Goal: Task Accomplishment & Management: Manage account settings

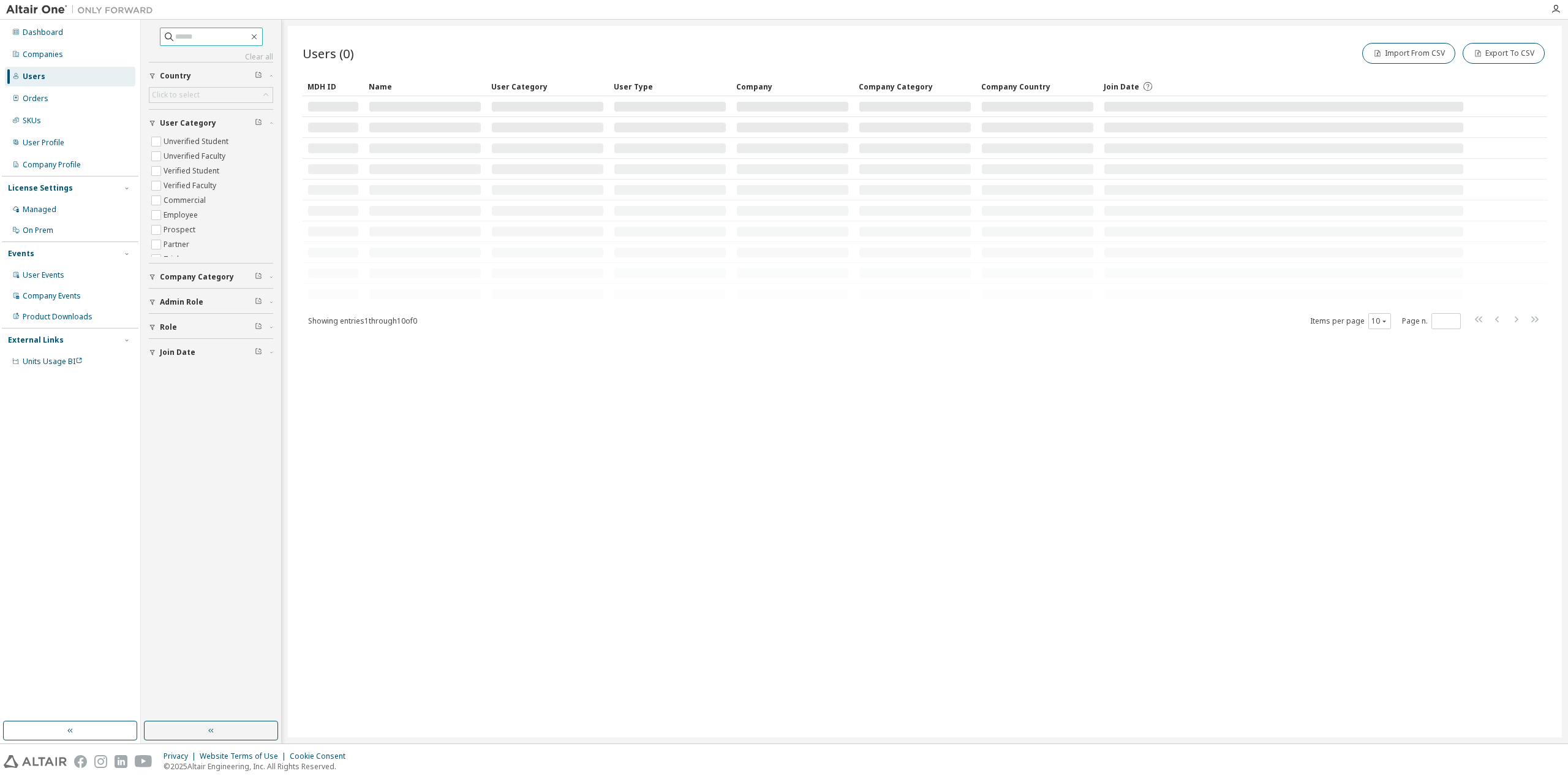
drag, startPoint x: 230, startPoint y: 19, endPoint x: 207, endPoint y: 35, distance: 28.0
click at [225, 23] on div "Dashboard Companies Users Orders SKUs User Profile Company Profile License Sett…" at bounding box center [784, 390] width 1568 height 779
click at [207, 35] on input "text" at bounding box center [211, 36] width 73 height 12
paste input "**********"
type input "**********"
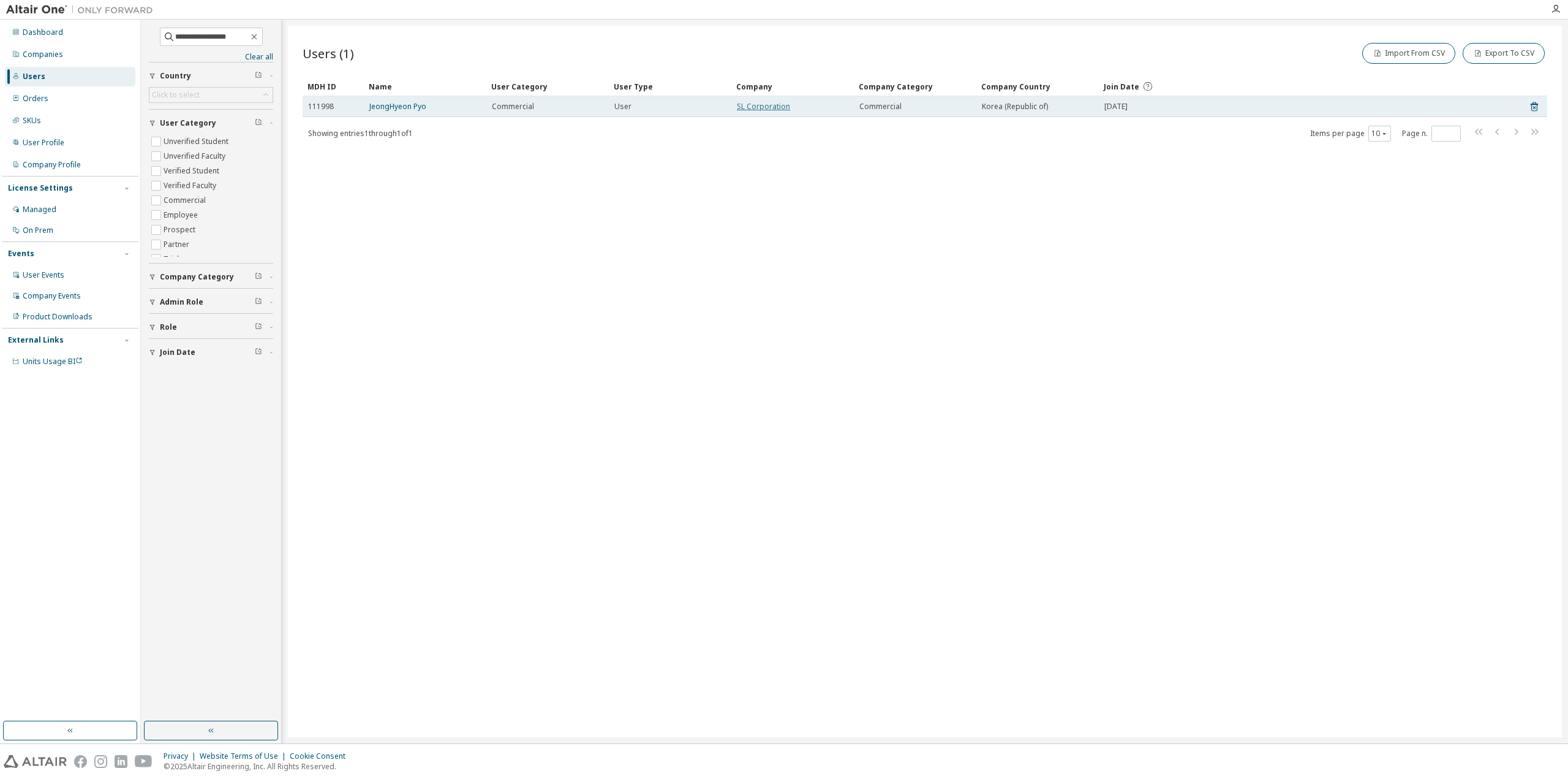
click at [776, 105] on link "SL Corporation" at bounding box center [764, 106] width 53 height 11
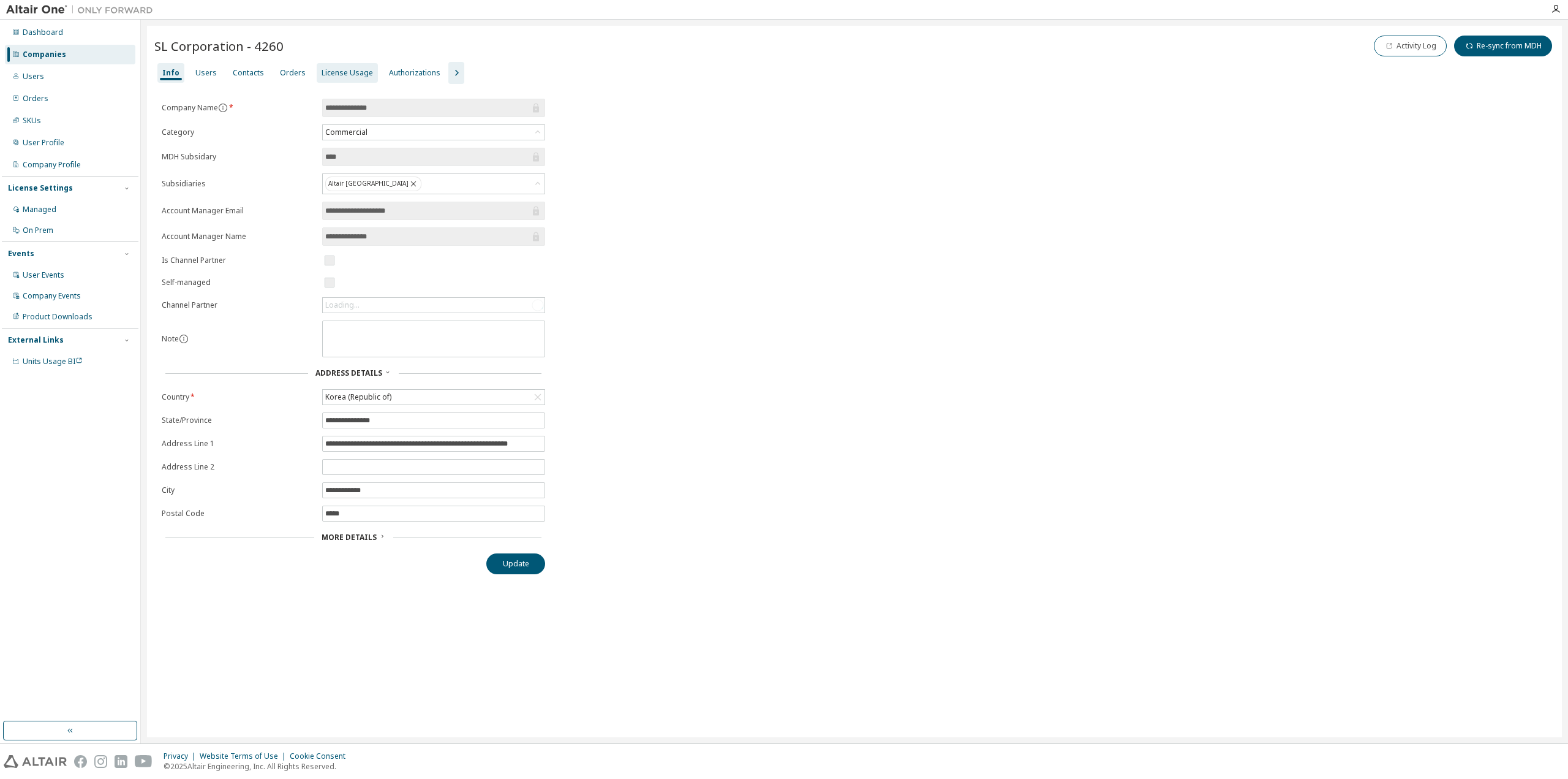
click at [331, 75] on div "License Usage" at bounding box center [347, 73] width 52 height 10
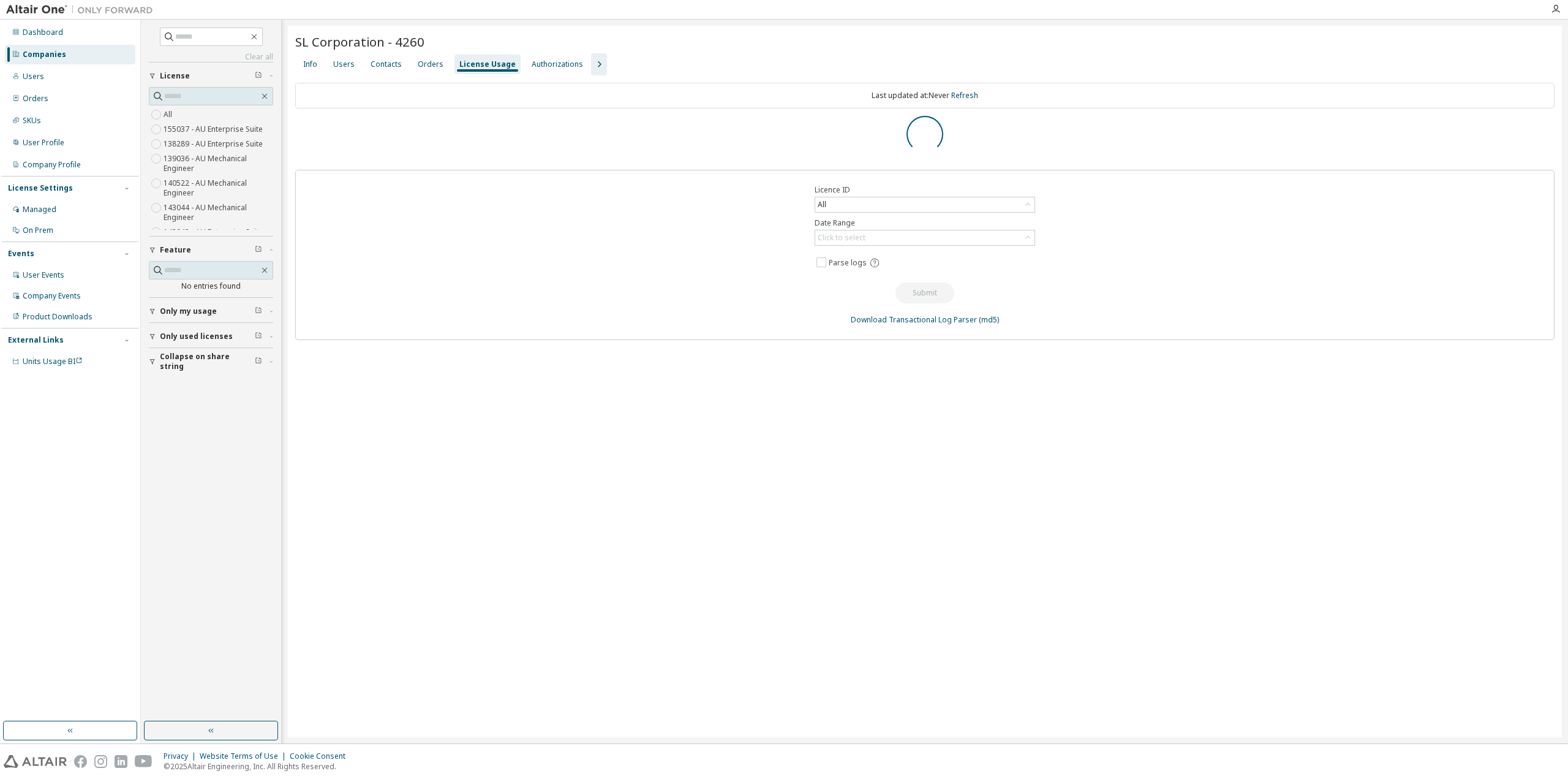
click at [592, 61] on icon "button" at bounding box center [598, 64] width 14 height 14
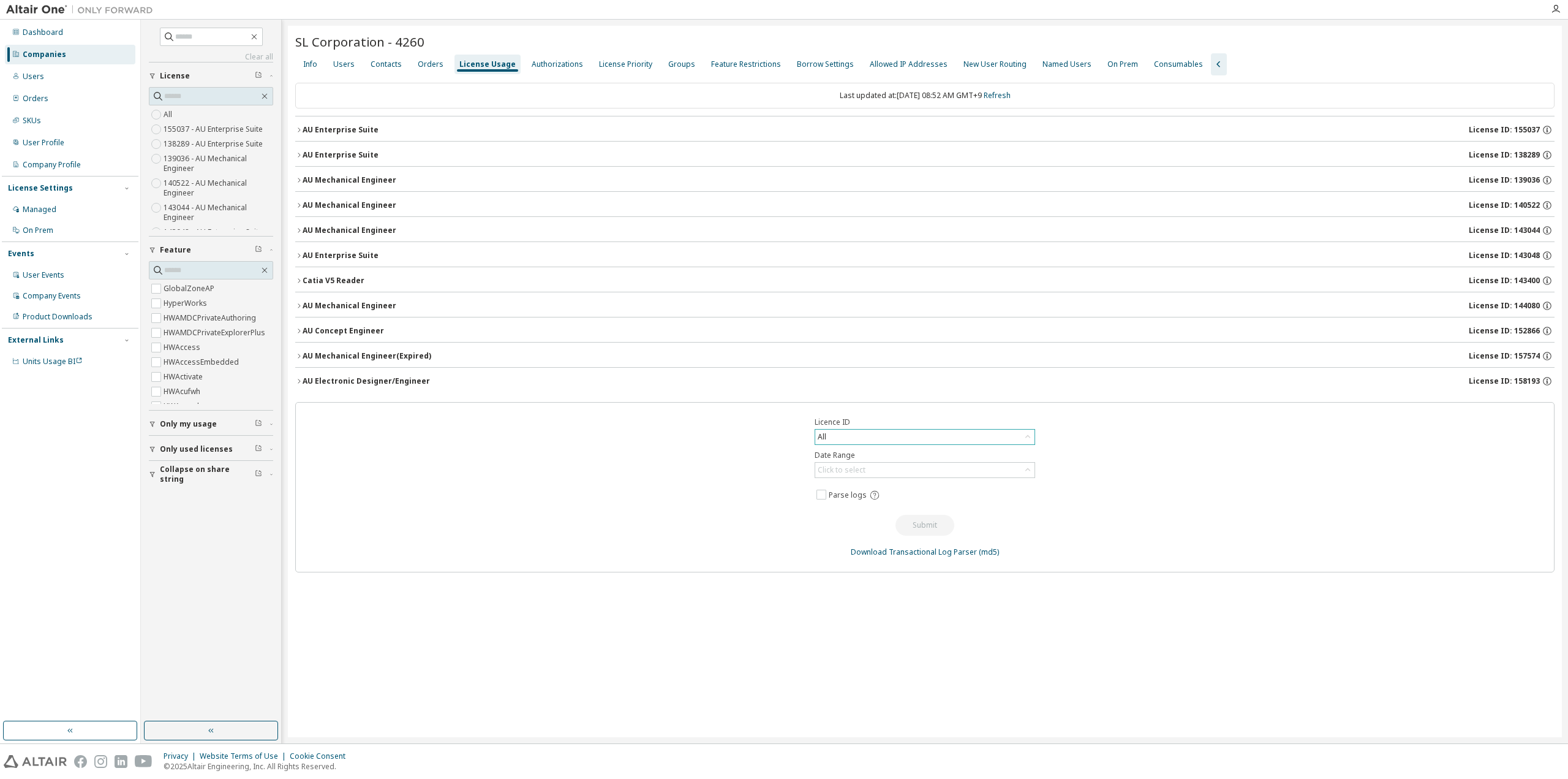
click at [874, 441] on div "All" at bounding box center [924, 436] width 220 height 16
click at [874, 436] on div "All" at bounding box center [924, 436] width 219 height 14
click at [655, 463] on div "Licence ID All All 139020 - AU Mechanical Engineer (Expired) 155037 - AU Enterp…" at bounding box center [925, 486] width 1259 height 171
click at [872, 432] on div "All" at bounding box center [924, 436] width 219 height 14
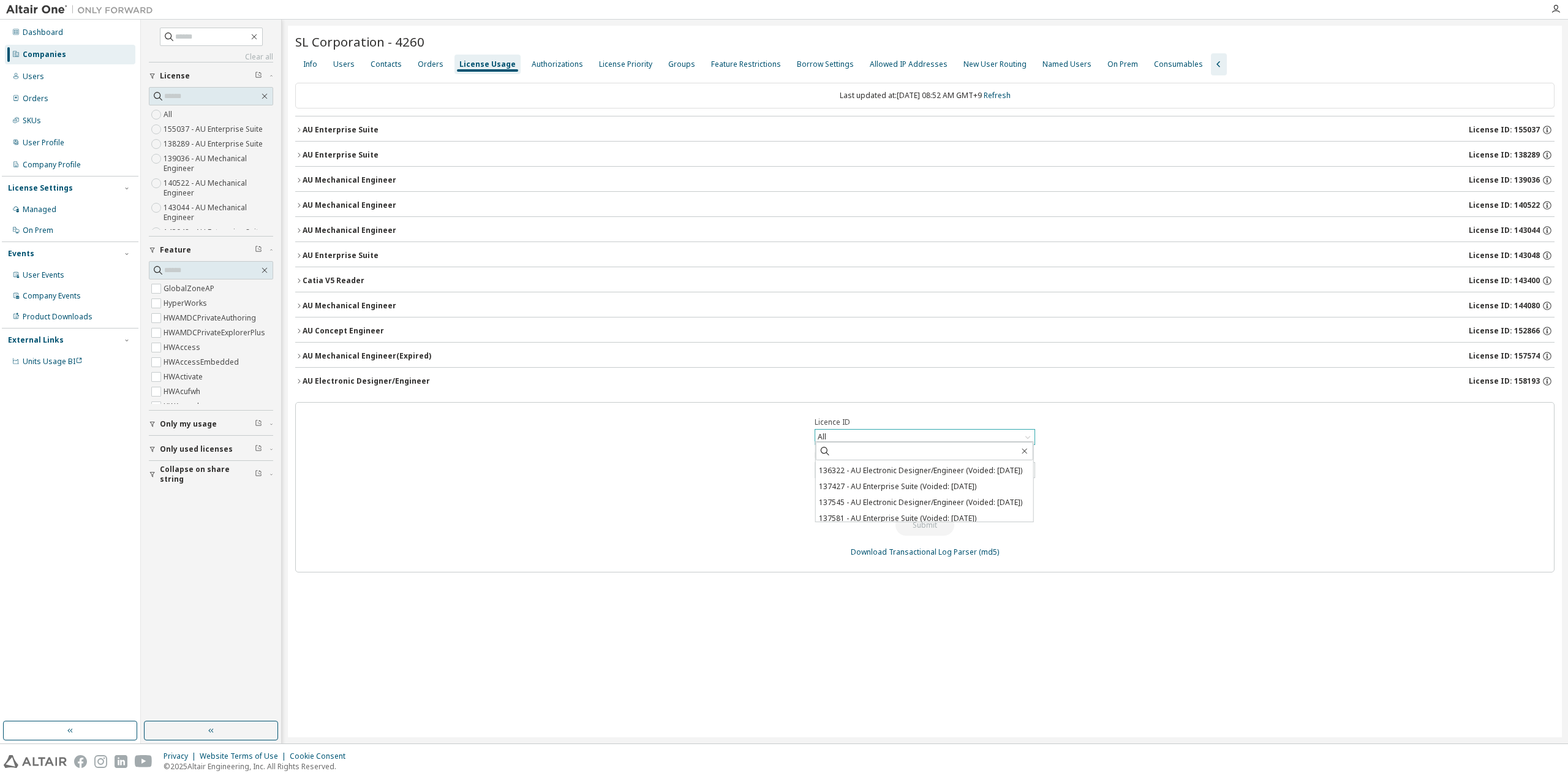
scroll to position [0, 0]
click at [901, 452] on input "text" at bounding box center [925, 451] width 188 height 12
type input "**"
click at [671, 70] on div "Groups" at bounding box center [682, 64] width 37 height 20
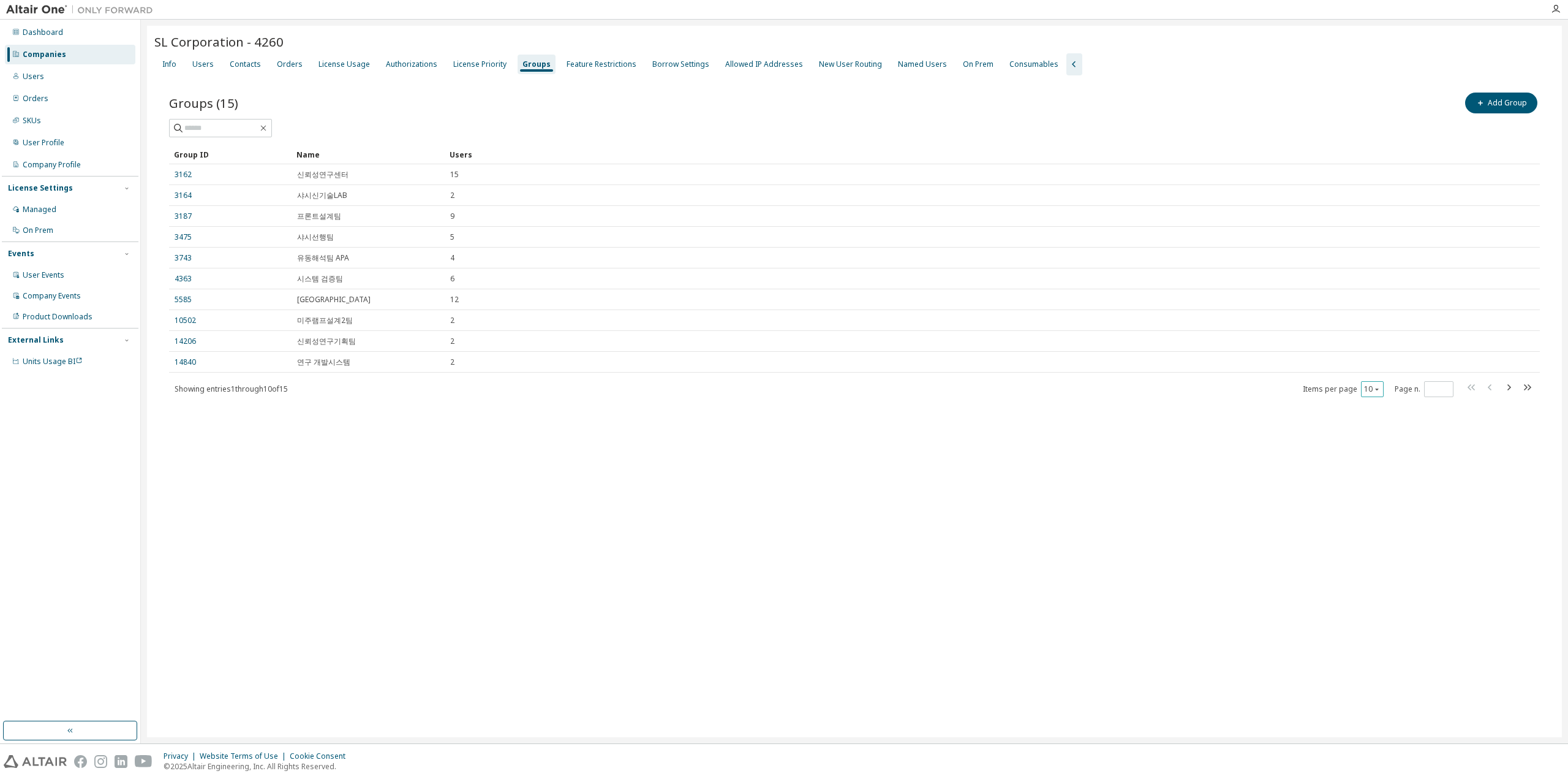
click at [1377, 392] on button "10" at bounding box center [1373, 389] width 17 height 10
click at [1373, 424] on div "20" at bounding box center [1410, 418] width 98 height 14
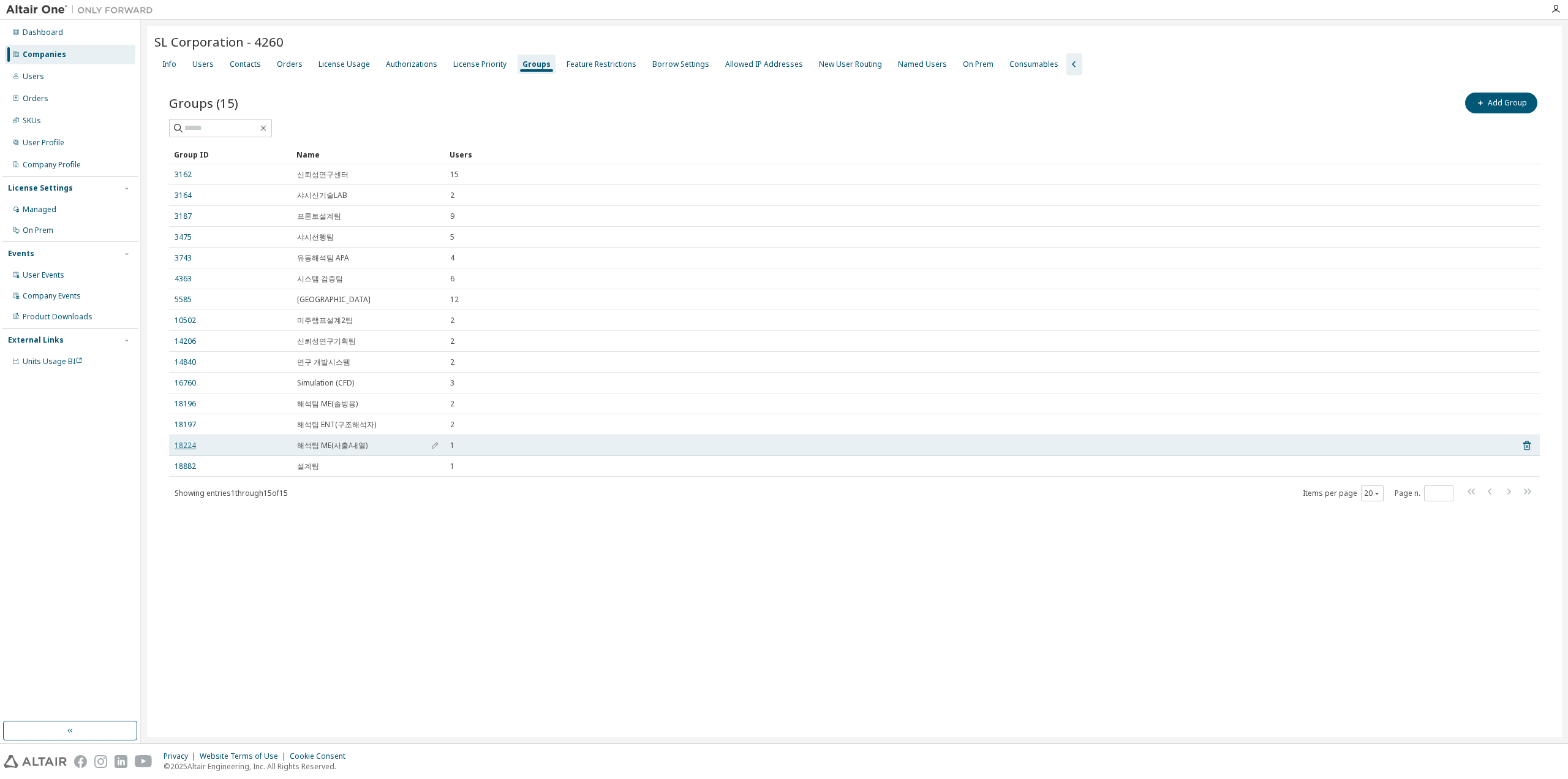
click at [178, 440] on link "18224" at bounding box center [185, 445] width 21 height 10
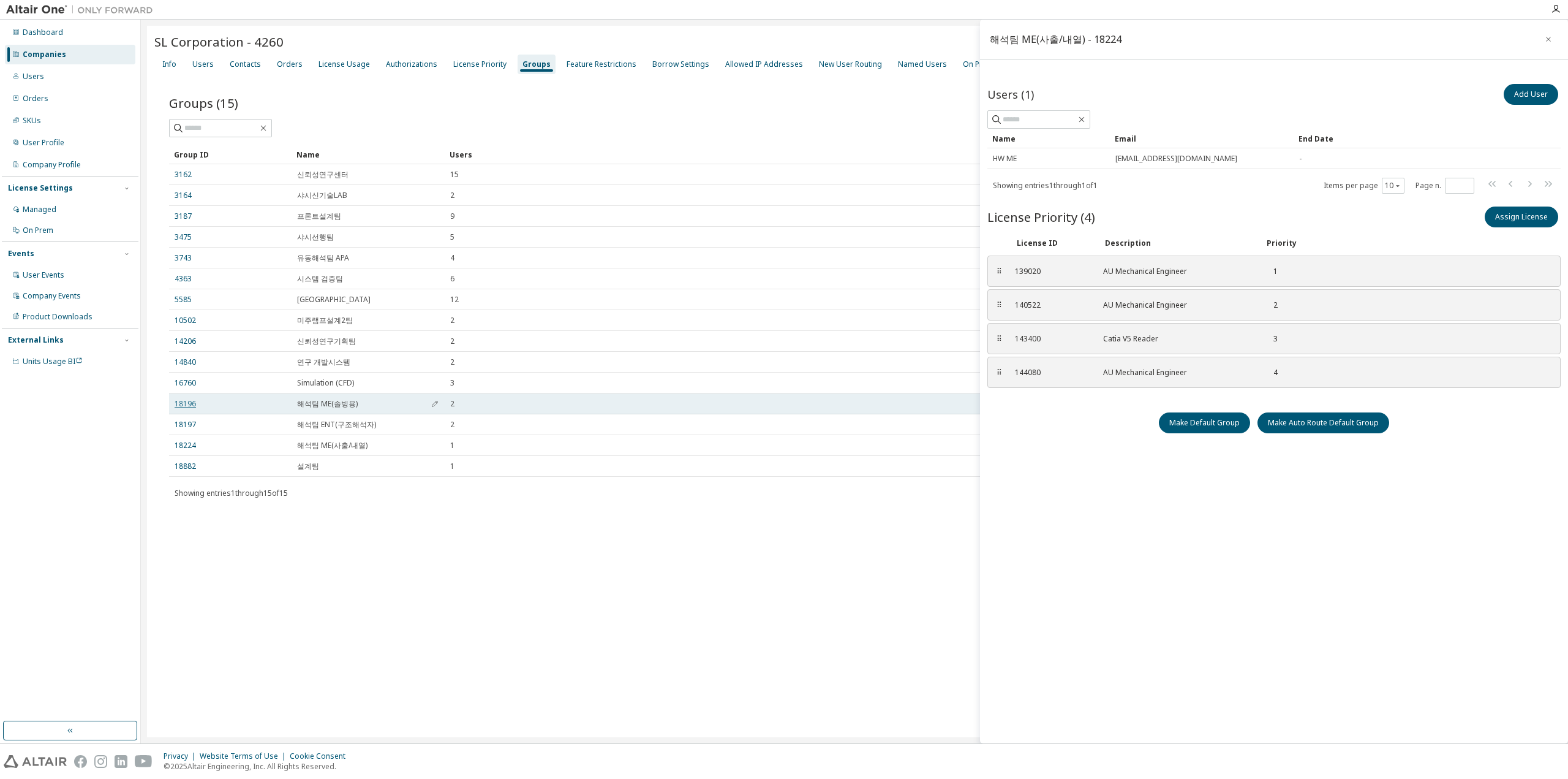
click at [184, 404] on link "18196" at bounding box center [185, 403] width 21 height 10
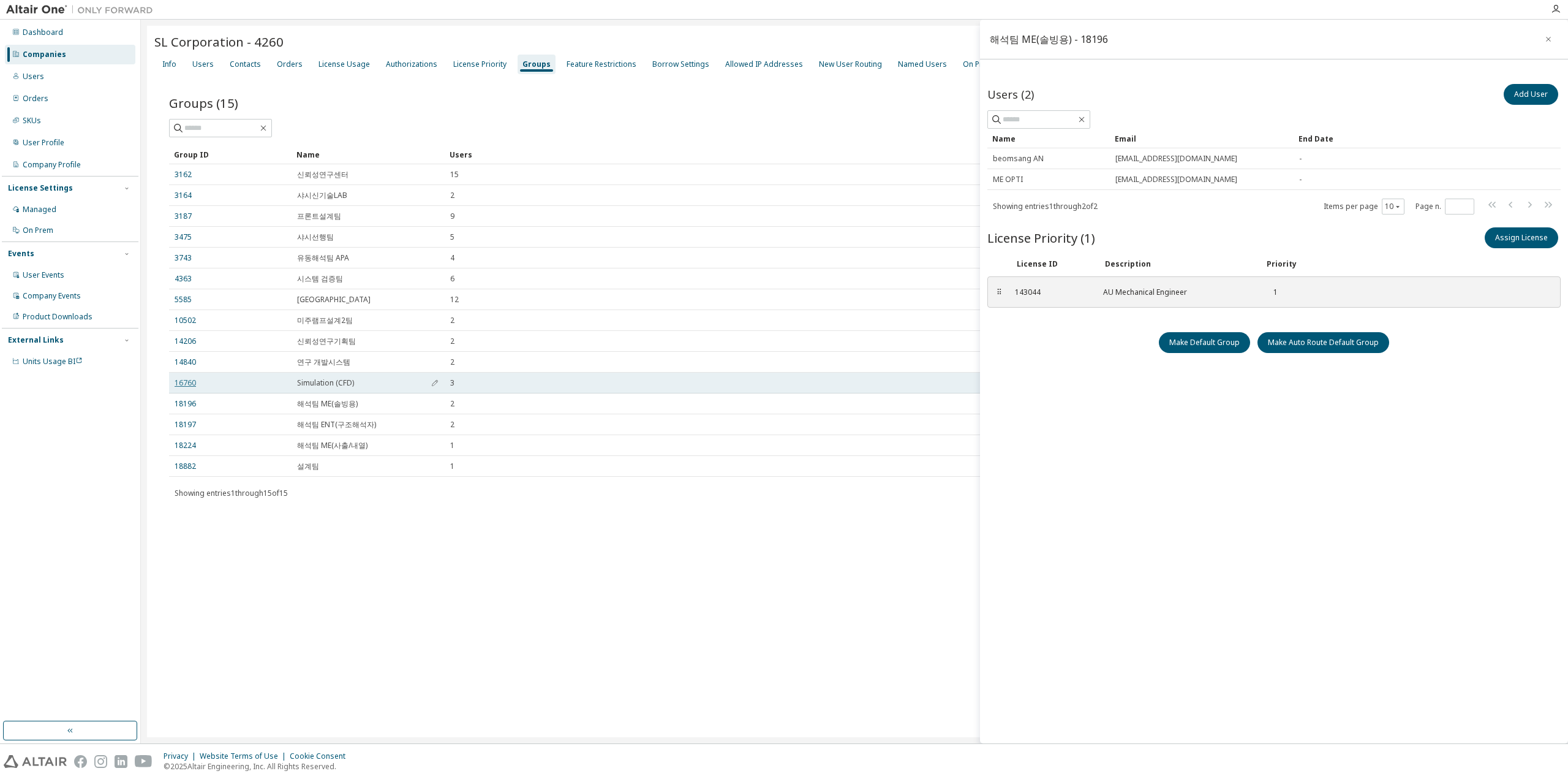
click at [186, 383] on link "16760" at bounding box center [185, 383] width 21 height 10
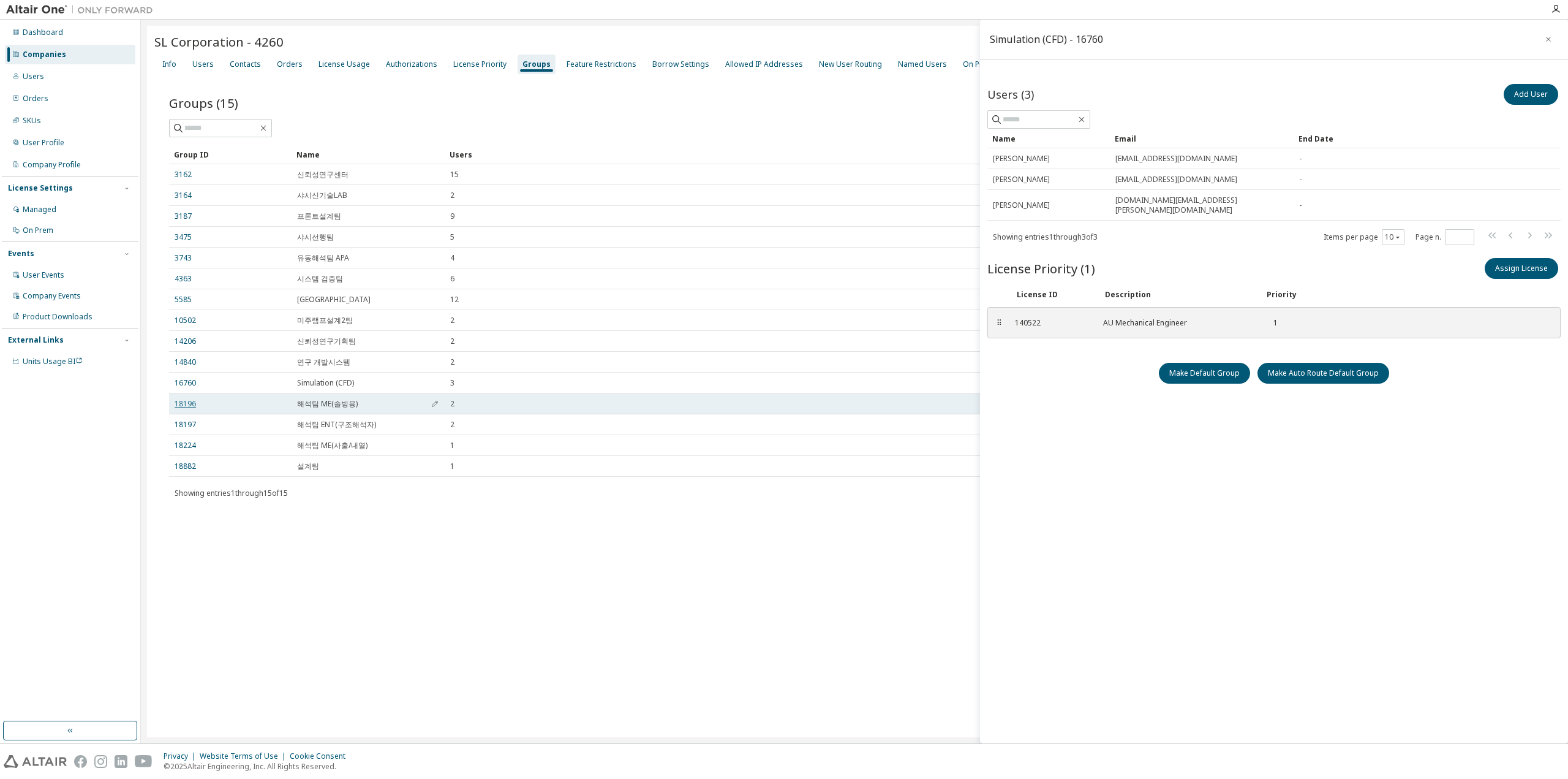
click at [185, 403] on link "18196" at bounding box center [185, 403] width 21 height 10
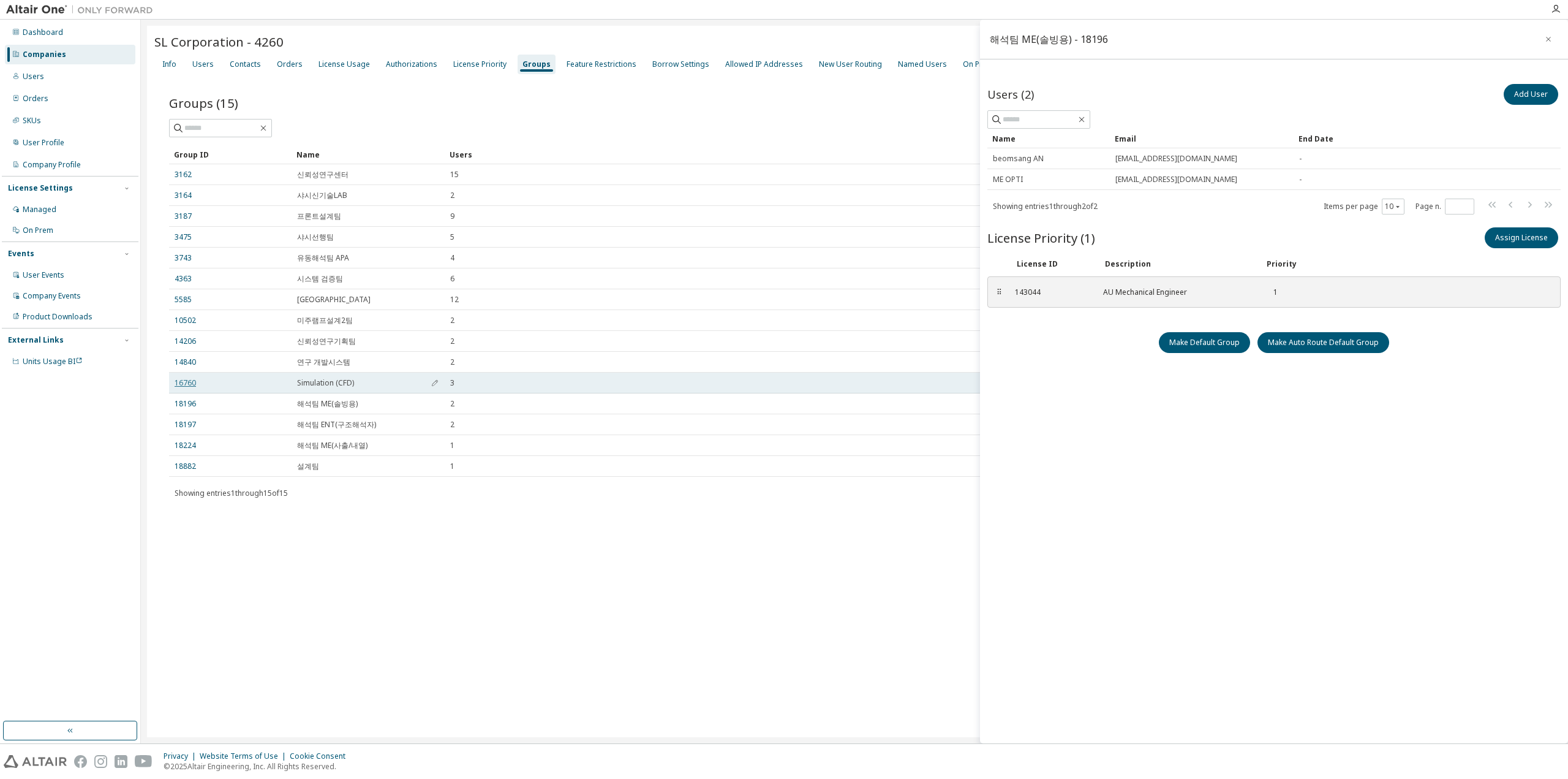
click at [184, 382] on link "16760" at bounding box center [185, 383] width 21 height 10
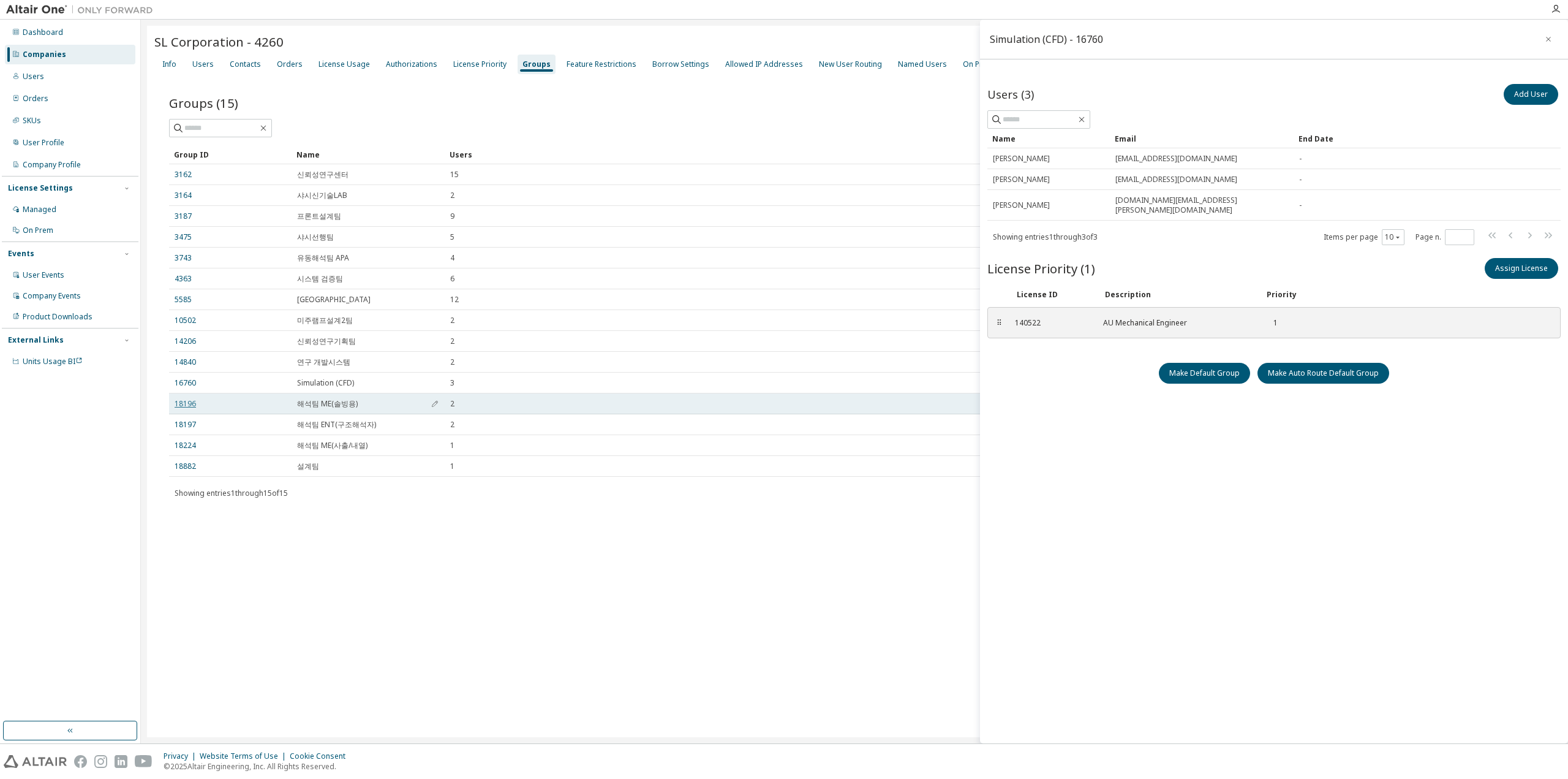
click at [179, 402] on link "18196" at bounding box center [185, 403] width 21 height 10
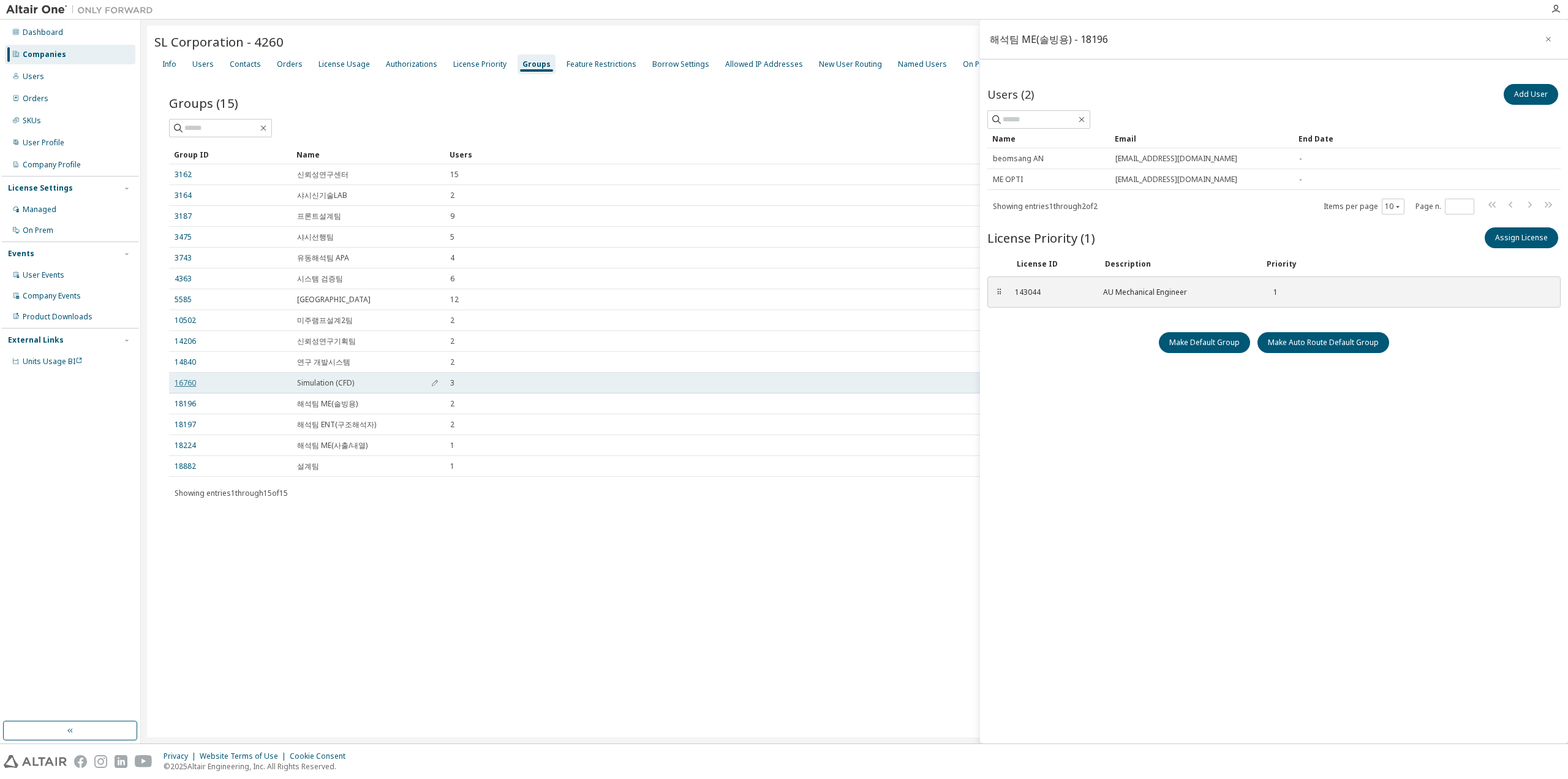
click at [189, 384] on link "16760" at bounding box center [185, 383] width 21 height 10
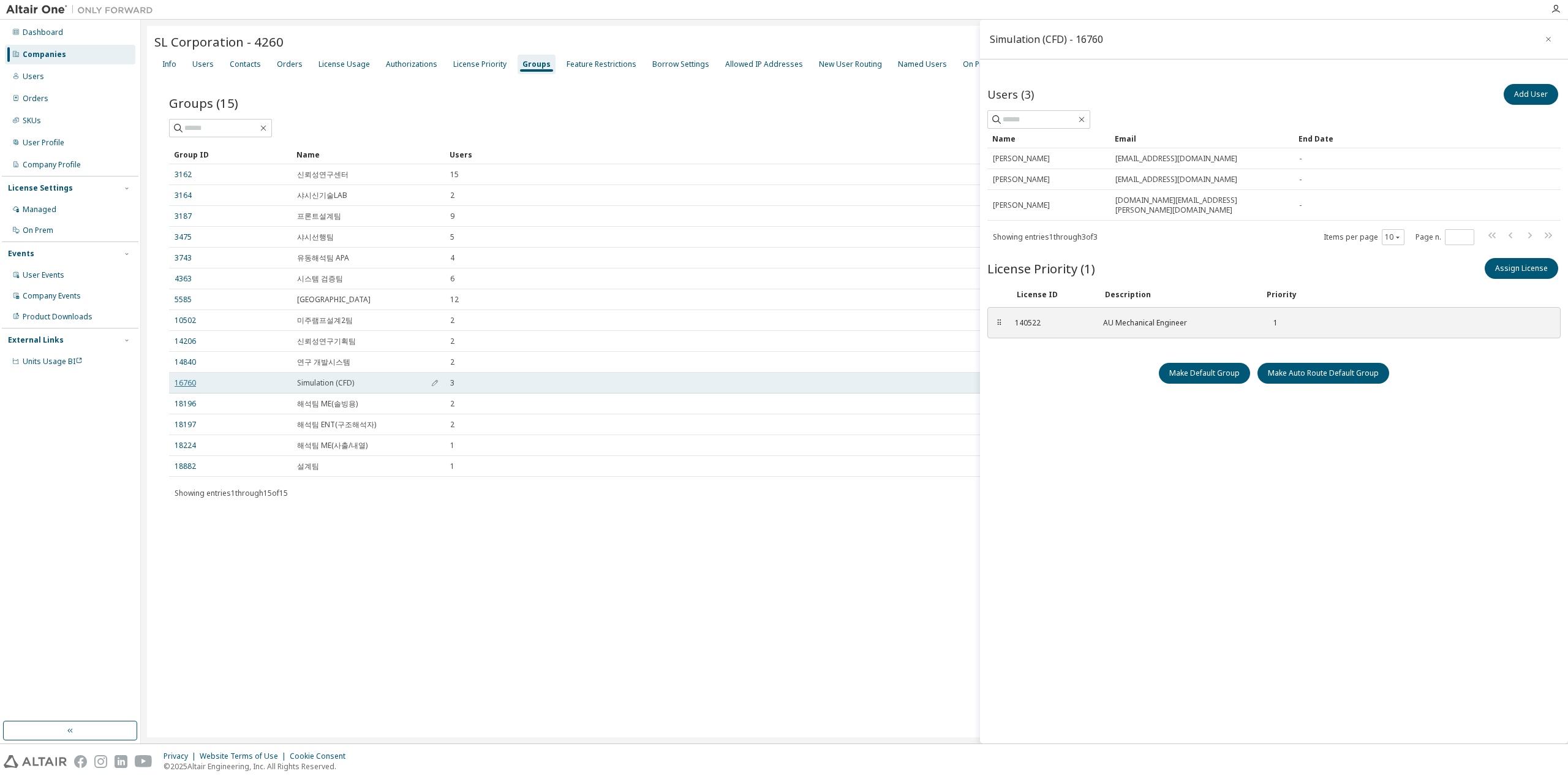
click at [184, 386] on link "16760" at bounding box center [185, 383] width 21 height 10
click at [187, 383] on link "16760" at bounding box center [185, 383] width 21 height 10
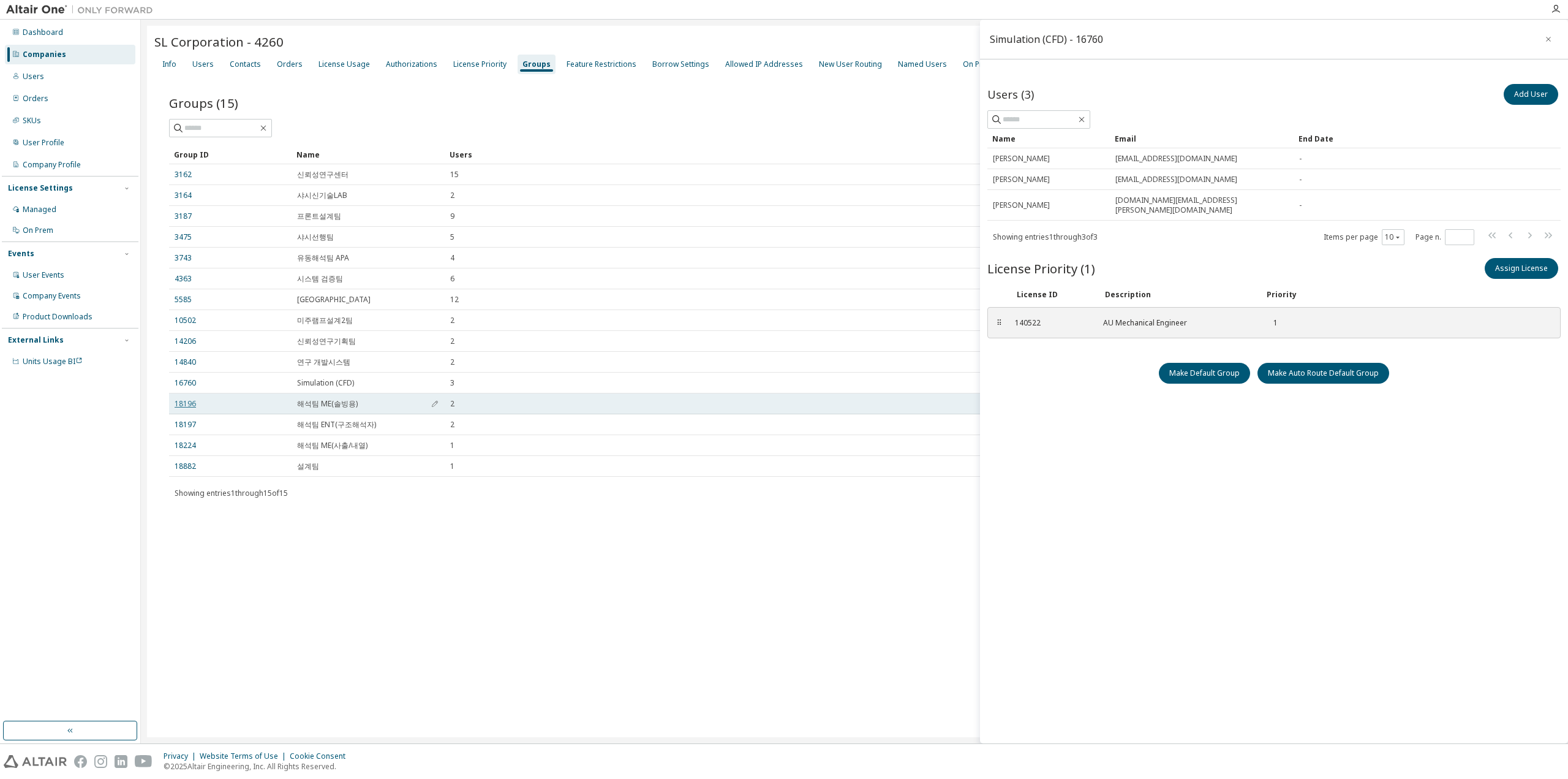
click at [181, 402] on link "18196" at bounding box center [185, 403] width 21 height 10
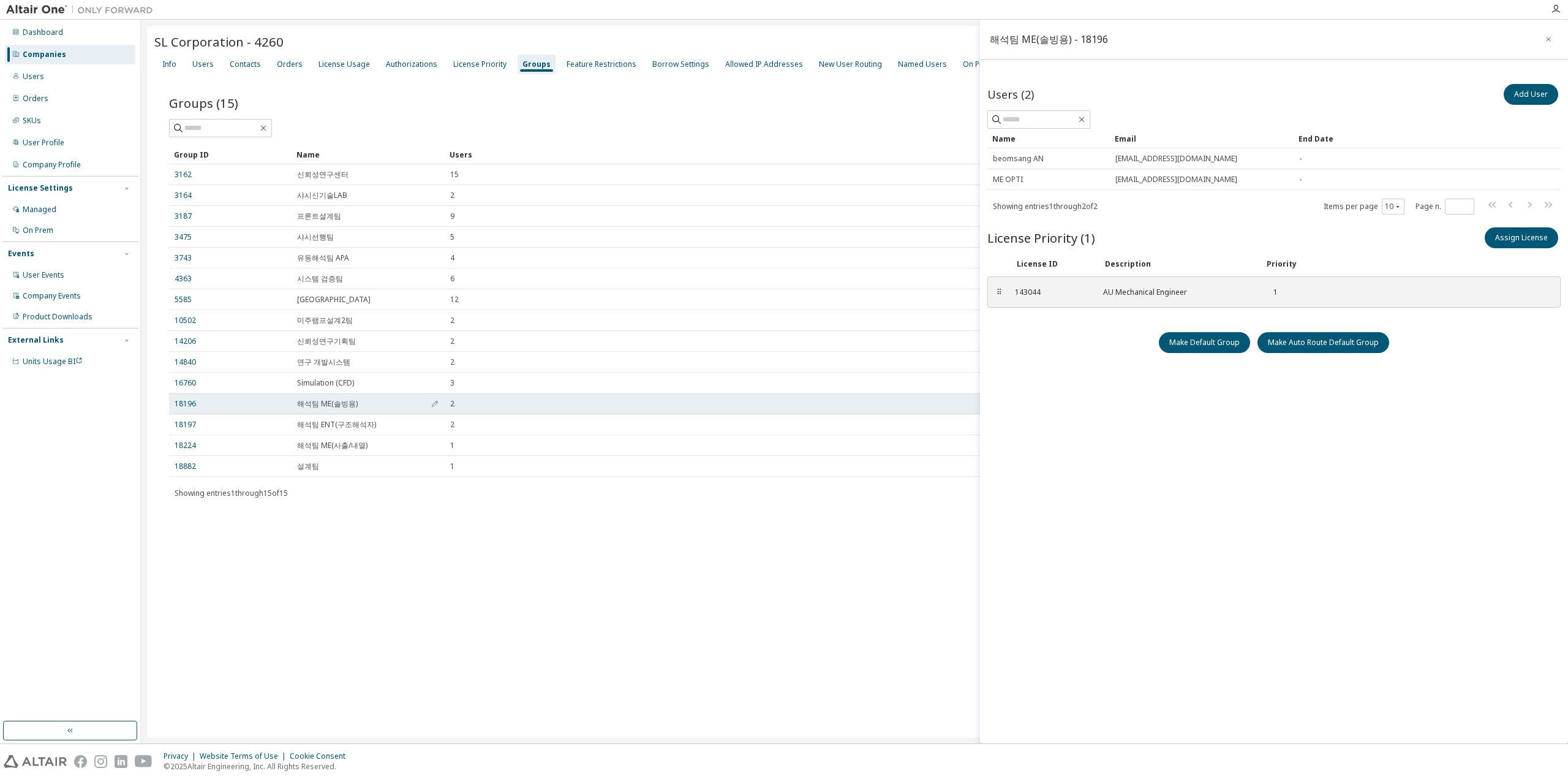
click at [184, 409] on td "18196" at bounding box center [230, 403] width 123 height 20
click at [184, 402] on link "18196" at bounding box center [185, 403] width 21 height 10
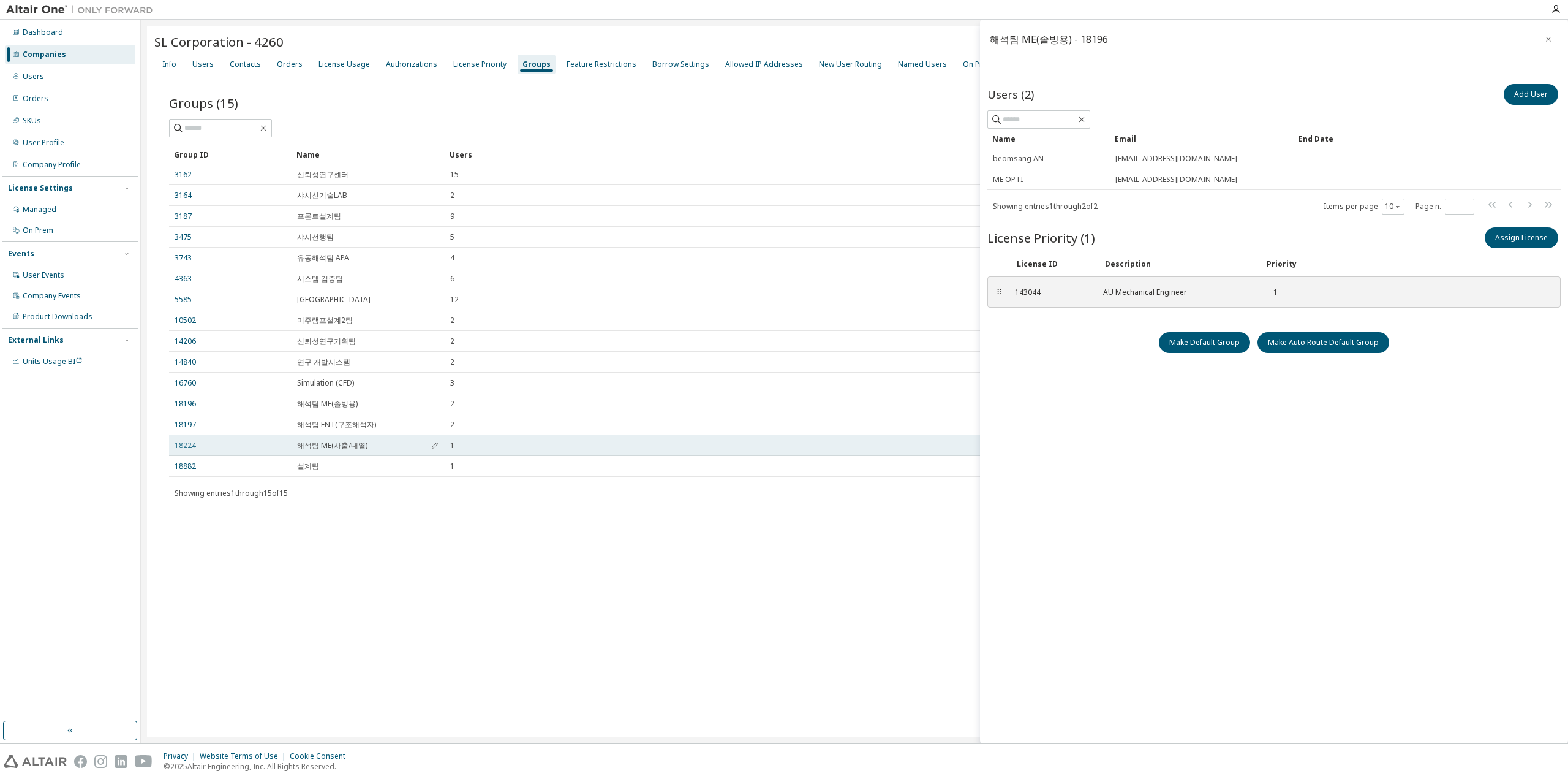
click at [186, 446] on link "18224" at bounding box center [185, 445] width 21 height 10
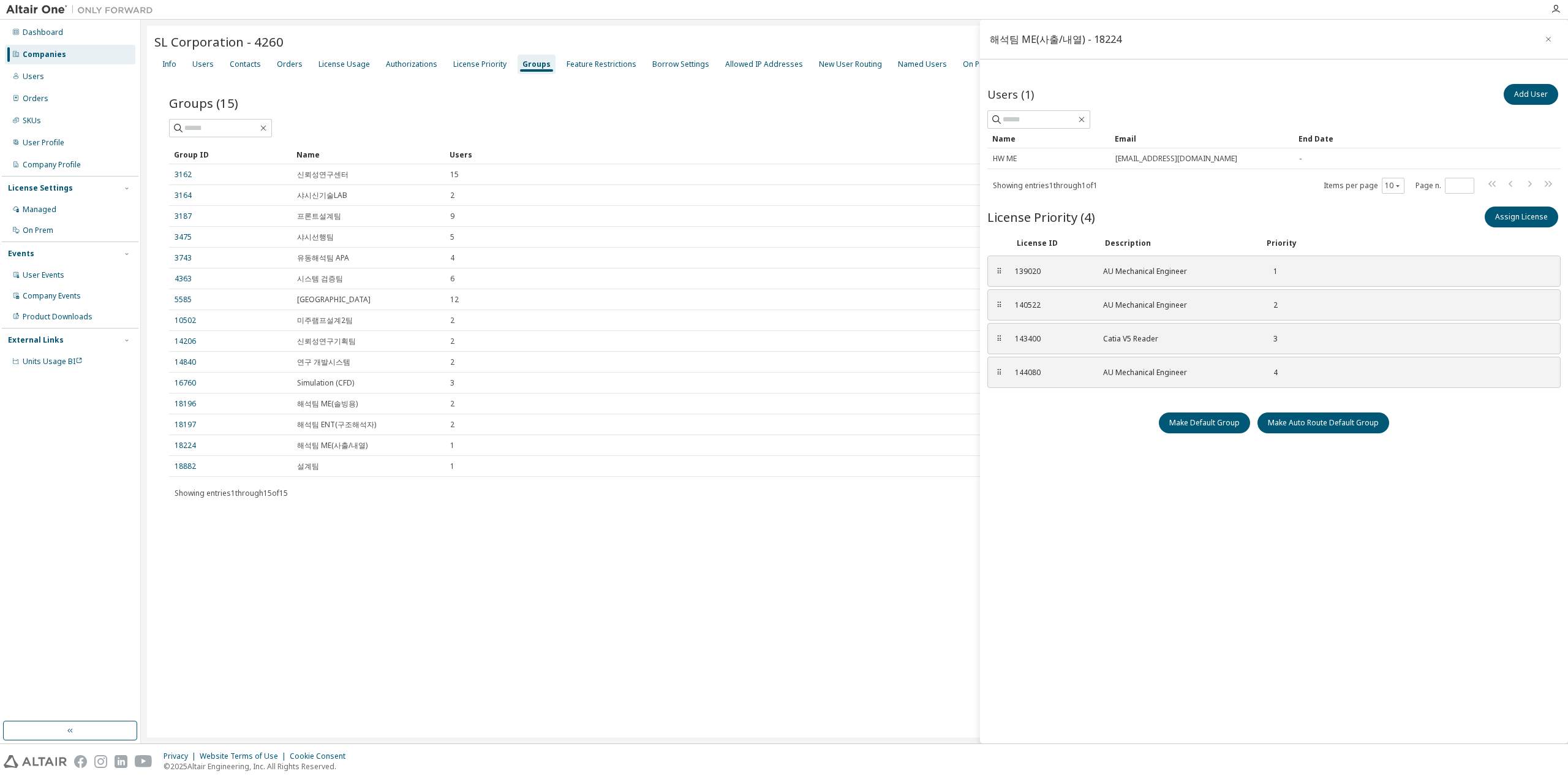
click at [1207, 533] on div "Users (1) Add User Clear Load Save Save As Field Operator Value Select filter S…" at bounding box center [1273, 393] width 573 height 623
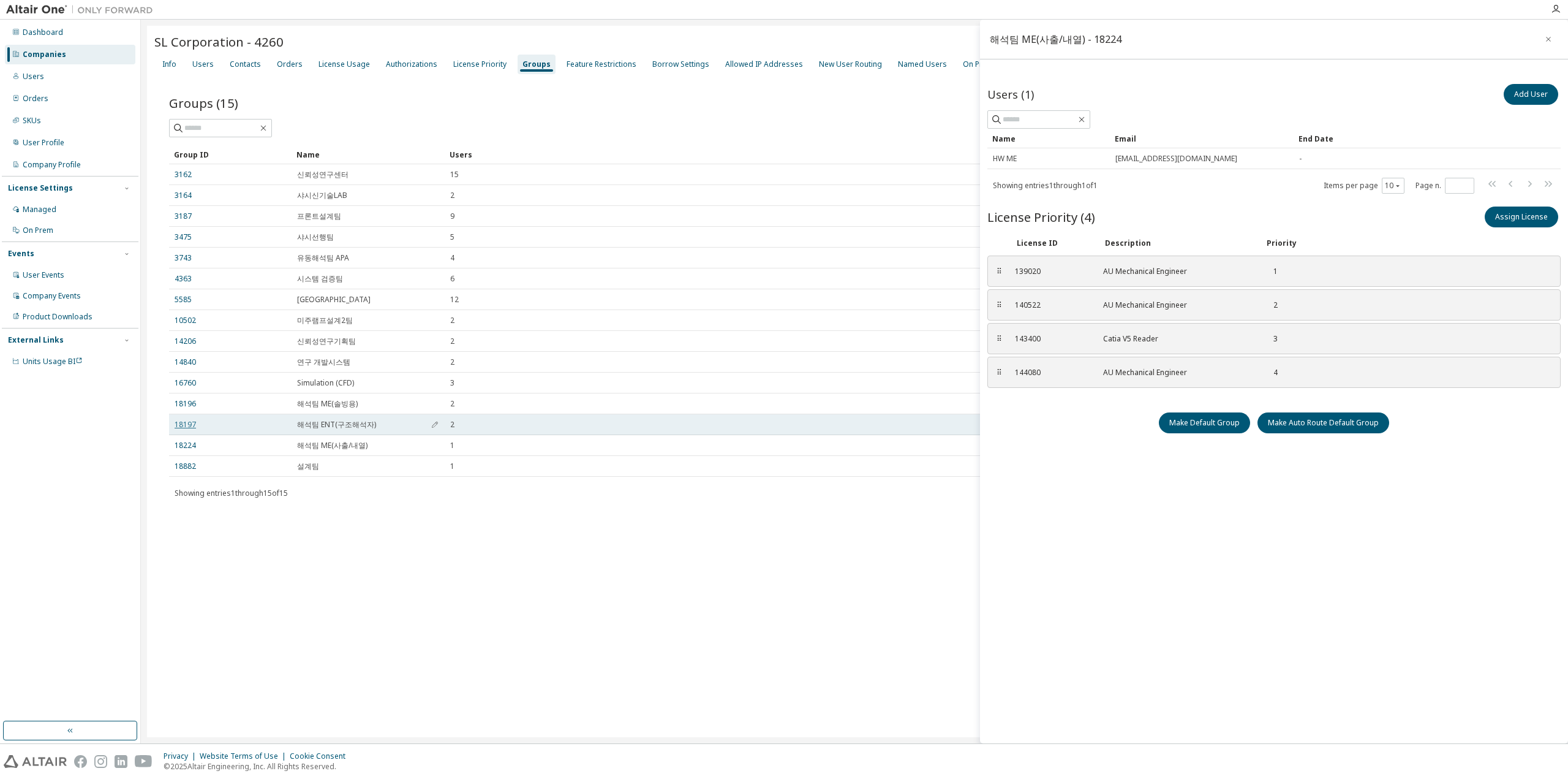
click at [183, 424] on link "18197" at bounding box center [185, 424] width 21 height 10
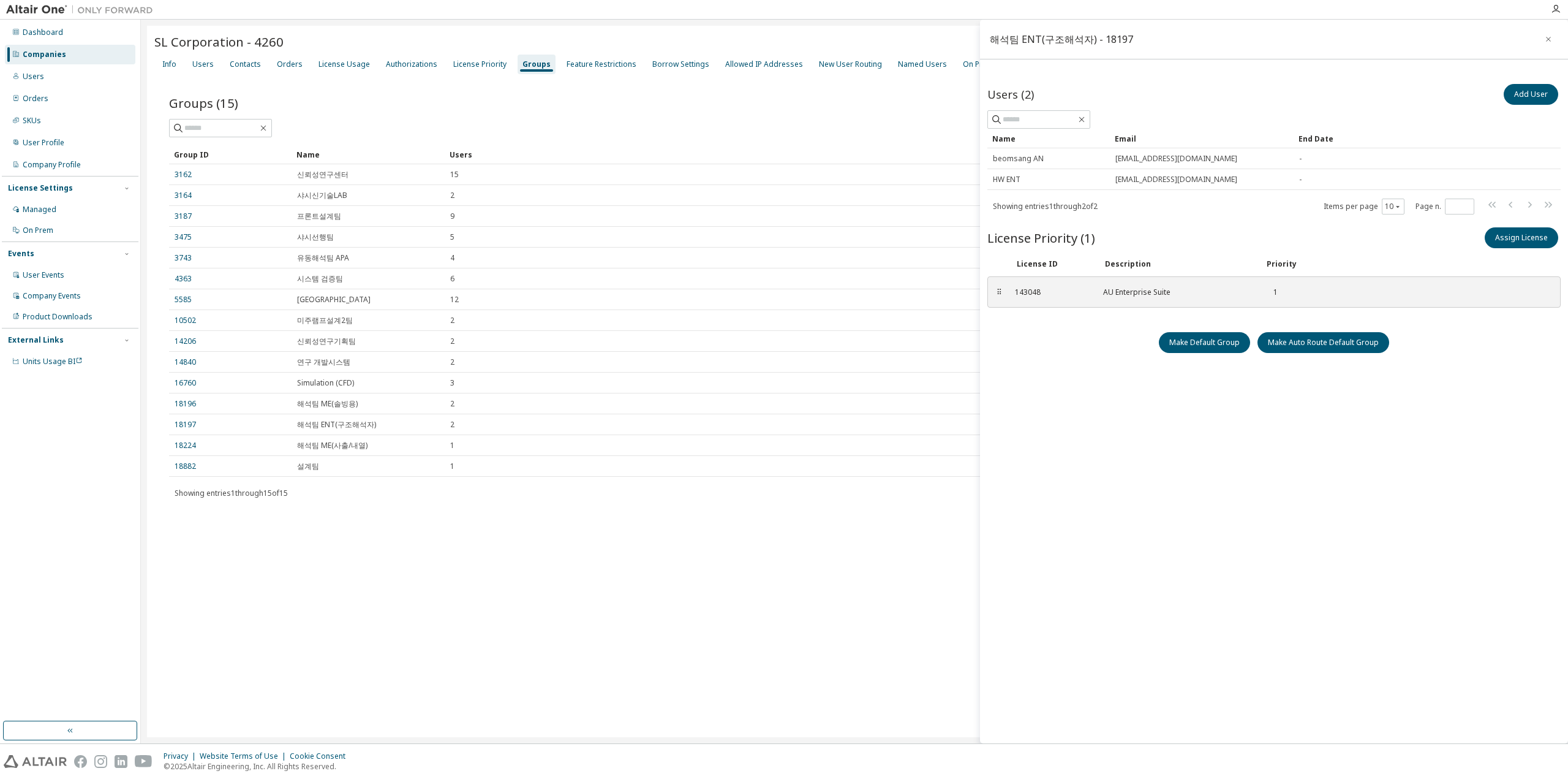
click at [1243, 404] on div "Users (2) Add User Clear Load Save Save As Field Operator Value Select filter S…" at bounding box center [1273, 393] width 573 height 623
